Goal: Find specific page/section: Find specific page/section

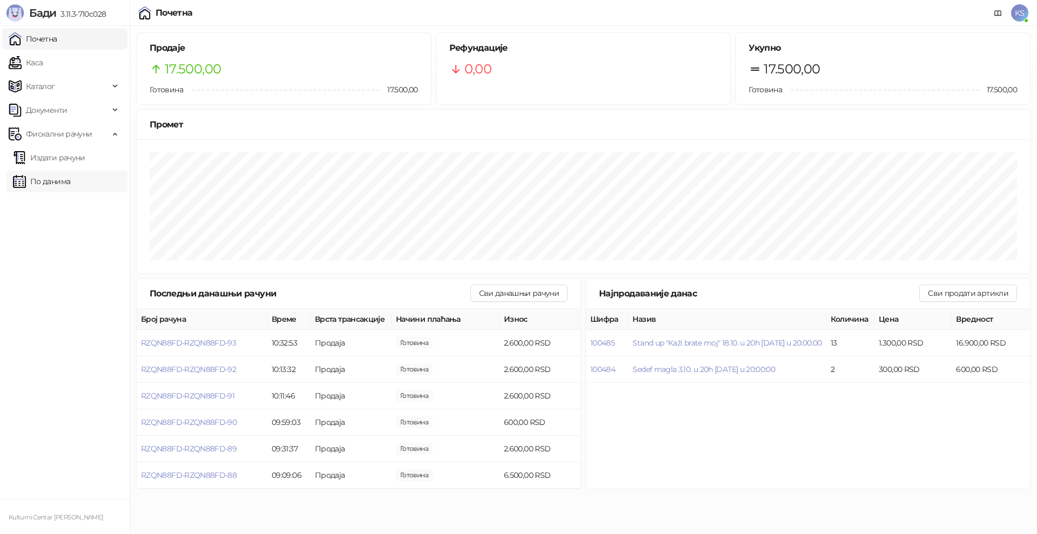
click at [69, 180] on link "По данима" at bounding box center [41, 182] width 57 height 22
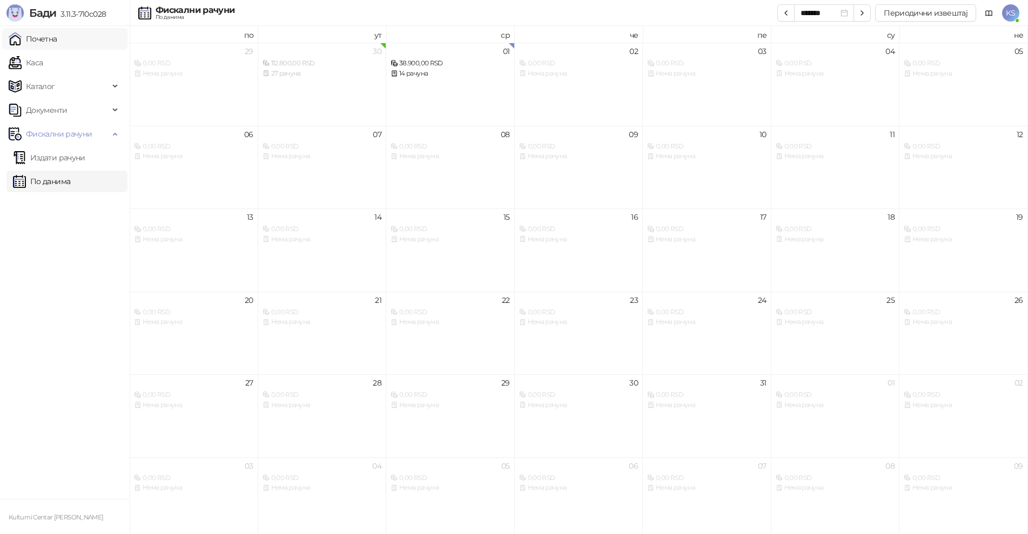
click at [57, 47] on link "Почетна" at bounding box center [33, 39] width 49 height 22
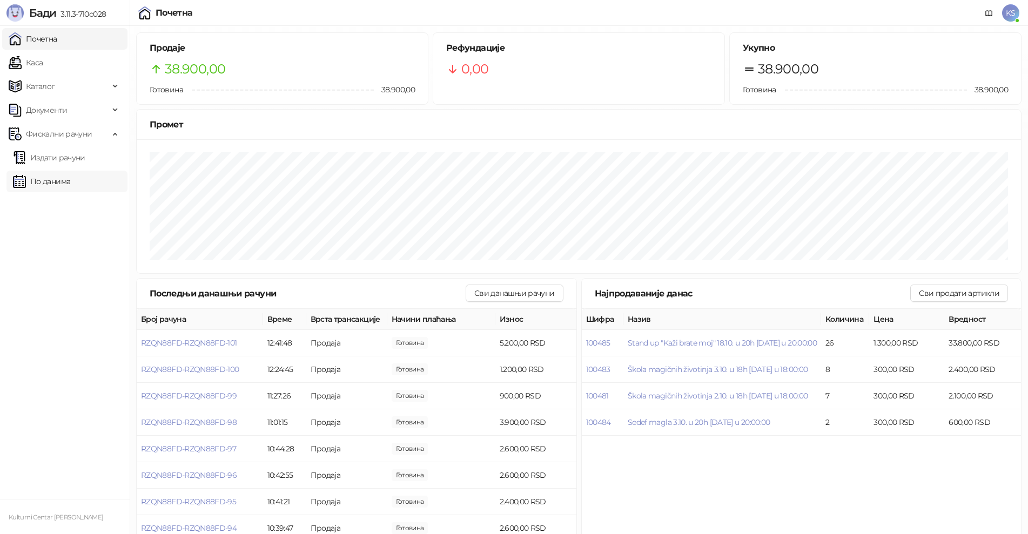
click at [70, 184] on link "По данима" at bounding box center [41, 182] width 57 height 22
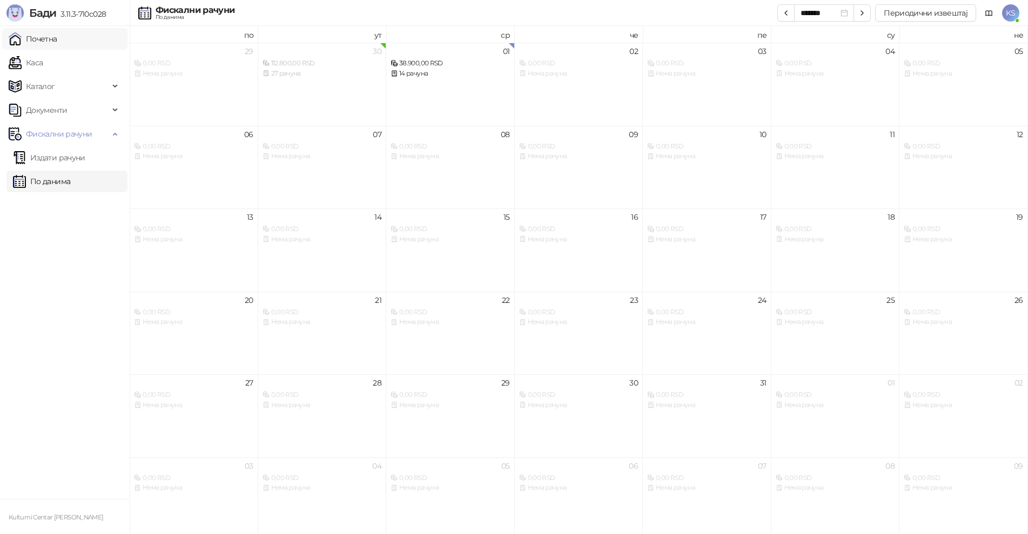
click at [52, 42] on link "Почетна" at bounding box center [33, 39] width 49 height 22
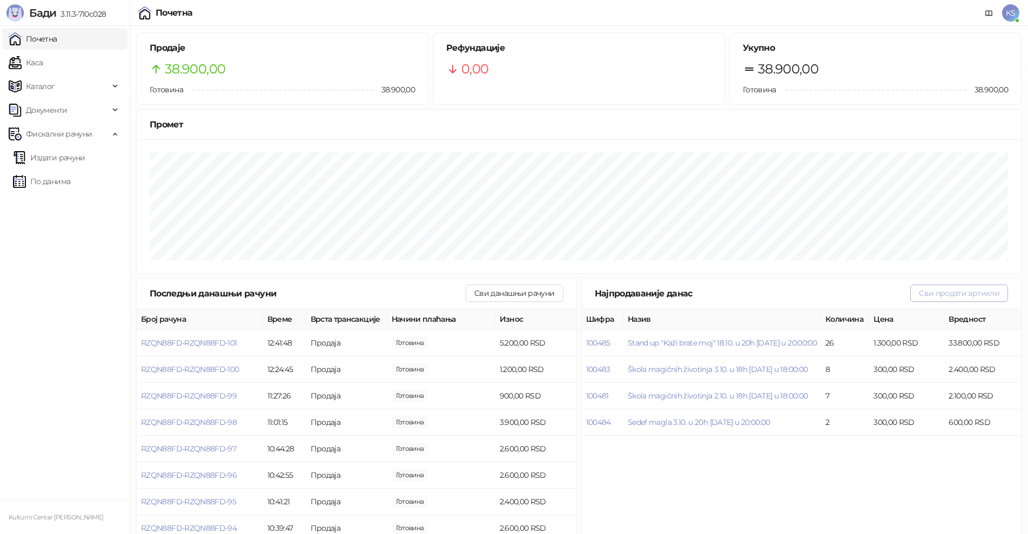
click at [965, 295] on button "Сви продати артикли" at bounding box center [959, 293] width 98 height 17
